Goal: Obtain resource: Obtain resource

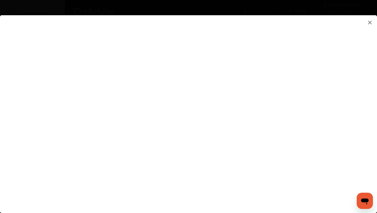
click at [244, 158] on flutter-view at bounding box center [188, 108] width 377 height 187
click at [243, 156] on flutter-view at bounding box center [188, 108] width 377 height 187
click at [261, 137] on flutter-view "**********" at bounding box center [188, 108] width 377 height 187
click at [247, 154] on flutter-view at bounding box center [188, 108] width 377 height 187
click at [247, 154] on input at bounding box center [265, 153] width 105 height 7
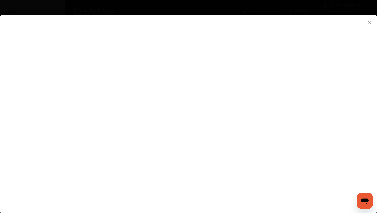
click at [247, 154] on input at bounding box center [265, 153] width 105 height 7
type input "**********"
click at [258, 161] on flutter-view "**********" at bounding box center [188, 108] width 377 height 187
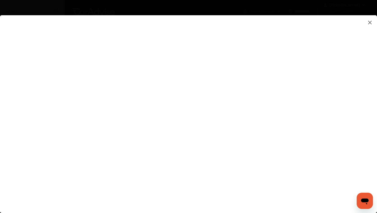
click at [320, 122] on flutter-view at bounding box center [188, 108] width 377 height 187
click at [325, 125] on flutter-view at bounding box center [188, 108] width 377 height 187
click at [326, 121] on flutter-view at bounding box center [188, 108] width 377 height 187
click at [324, 122] on flutter-view at bounding box center [188, 108] width 377 height 187
click at [322, 124] on flutter-view at bounding box center [188, 108] width 377 height 187
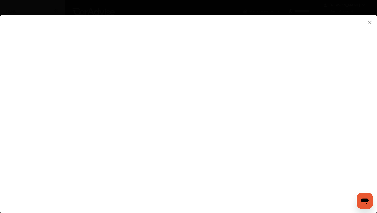
click at [322, 124] on flutter-view at bounding box center [188, 108] width 377 height 187
click at [324, 123] on flutter-view at bounding box center [188, 108] width 377 height 187
click at [325, 121] on flutter-view at bounding box center [188, 108] width 377 height 187
click at [320, 121] on flutter-view at bounding box center [188, 108] width 377 height 187
click at [282, 96] on flutter-view "**********" at bounding box center [188, 108] width 377 height 187
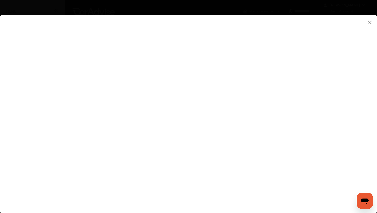
click at [284, 123] on flutter-view at bounding box center [188, 108] width 377 height 187
click at [325, 135] on flutter-view at bounding box center [188, 108] width 377 height 187
click at [323, 151] on flutter-view at bounding box center [188, 108] width 377 height 187
click at [319, 96] on flutter-view at bounding box center [188, 108] width 377 height 187
